Goal: Navigation & Orientation: Go to known website

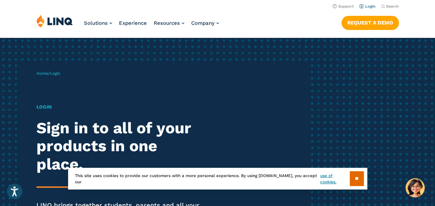
click at [371, 4] on li "Login" at bounding box center [368, 6] width 16 height 8
click at [364, 7] on link "Login" at bounding box center [368, 6] width 16 height 4
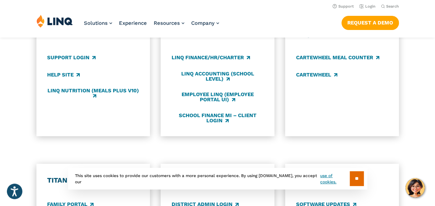
scroll to position [378, 0]
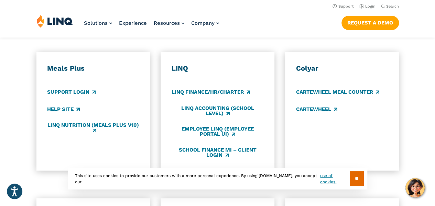
click at [61, 25] on img at bounding box center [54, 20] width 36 height 13
